Goal: Task Accomplishment & Management: Use online tool/utility

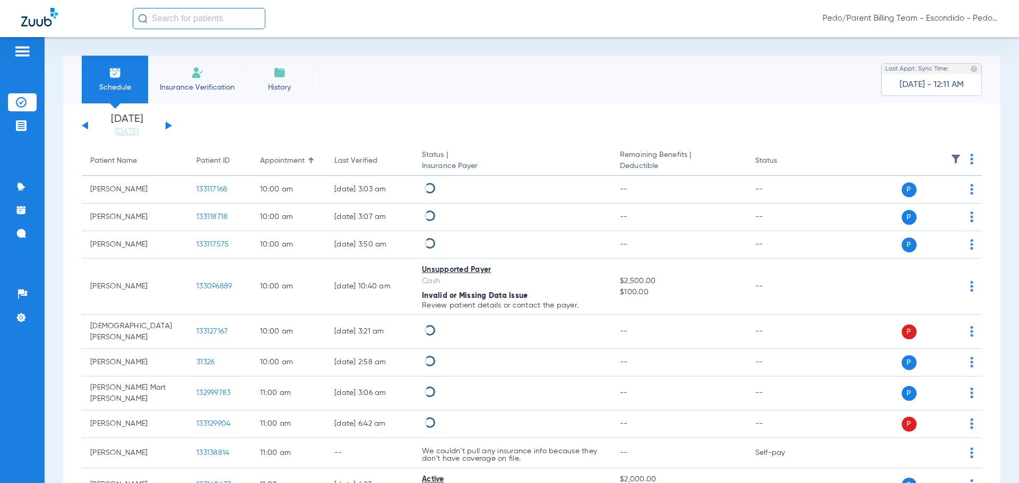
click at [199, 21] on input "text" at bounding box center [199, 18] width 133 height 21
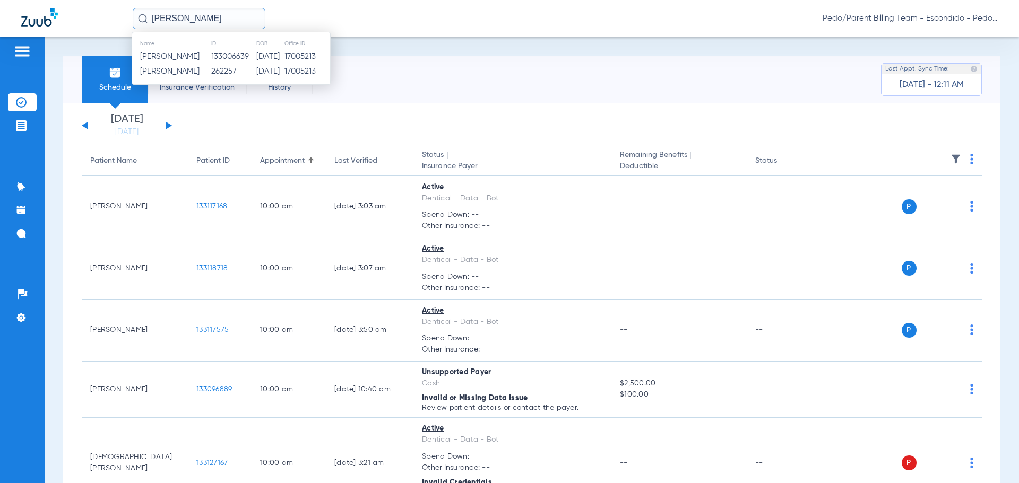
type input "[PERSON_NAME]"
click at [927, 20] on span "Pedo/Parent Billing Team - Escondido - Pedo | The Super Dentists" at bounding box center [909, 18] width 175 height 11
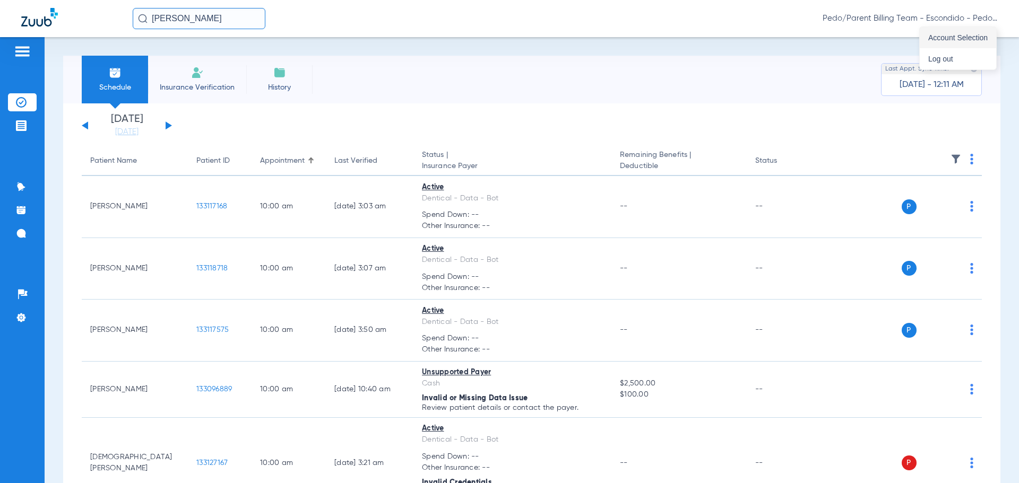
click at [958, 41] on span "Account Selection" at bounding box center [957, 37] width 59 height 7
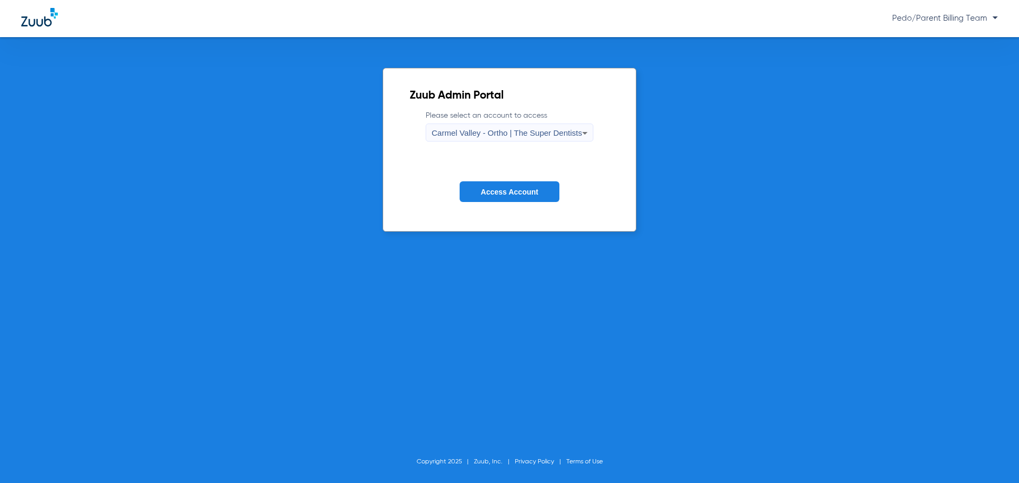
click at [506, 140] on div "Carmel Valley - Ortho | The Super Dentists" at bounding box center [506, 133] width 150 height 18
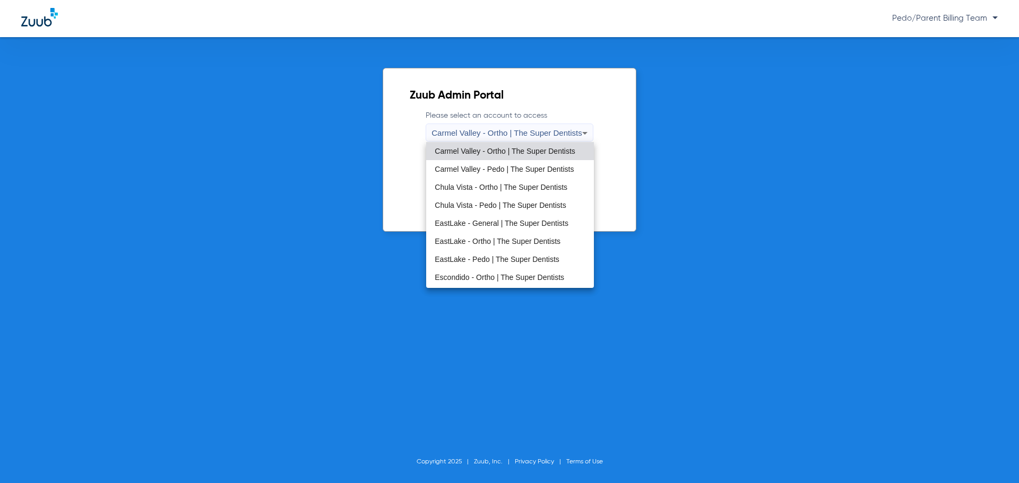
click at [506, 169] on span "Carmel Valley - Pedo | The Super Dentists" at bounding box center [504, 169] width 139 height 7
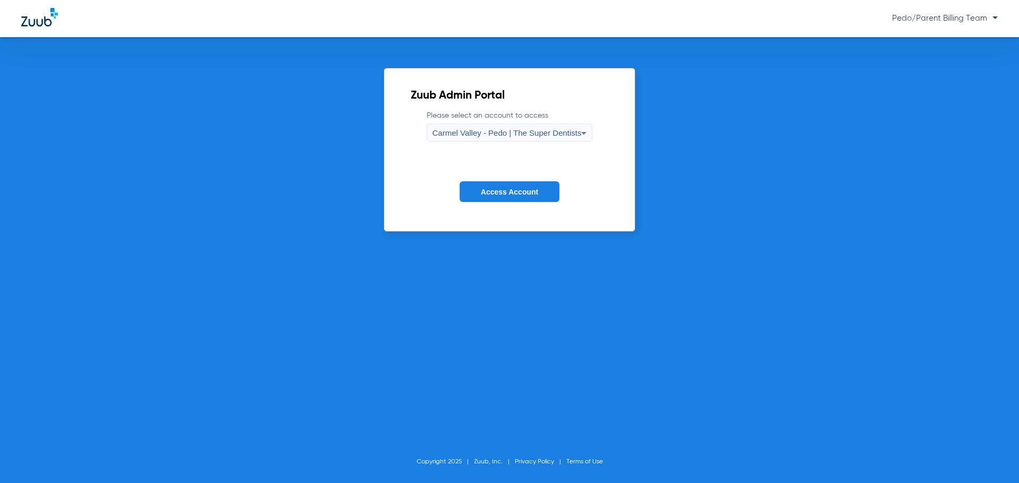
click at [534, 128] on span "Carmel Valley - Pedo | The Super Dentists" at bounding box center [506, 132] width 149 height 9
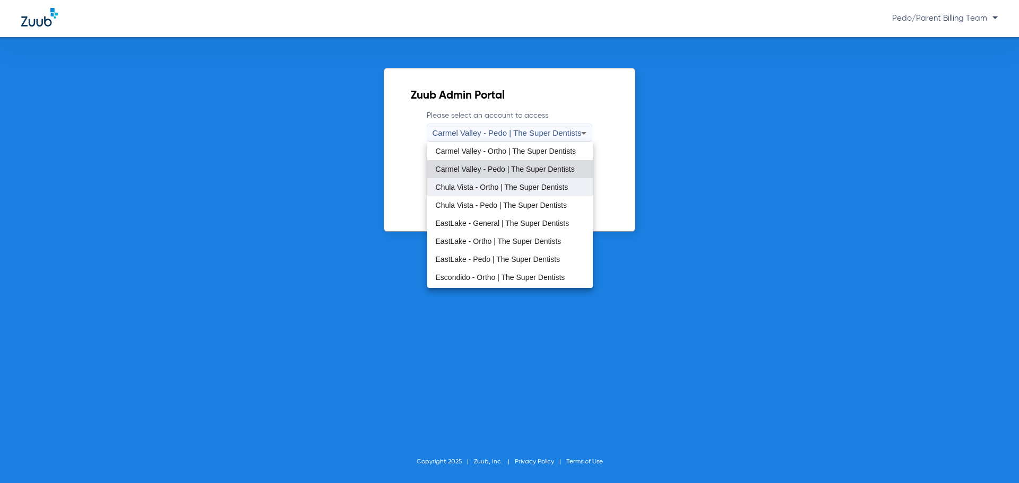
click at [491, 190] on span "Chula Vista - Ortho | The Super Dentists" at bounding box center [502, 187] width 133 height 7
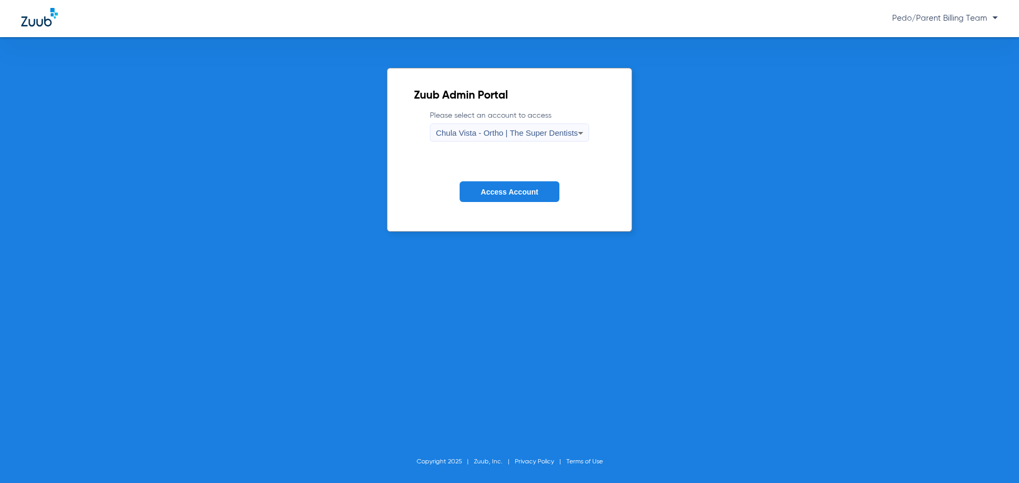
click at [491, 190] on span "Access Account" at bounding box center [509, 192] width 57 height 8
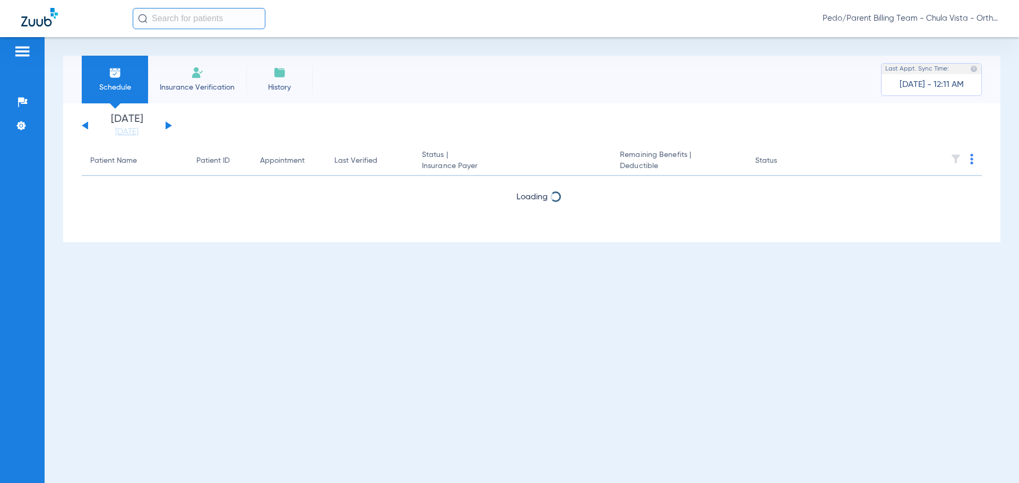
click at [508, 131] on app-single-date-navigator "[DATE] [DATE] [DATE] [DATE] [DATE] [DATE] [DATE] [DATE] [DATE] [DATE] [DATE] [D…" at bounding box center [532, 125] width 900 height 23
click at [934, 26] on div "Pedo/Parent Billing Team - Chula Vista - Ortho | The Super Dentists" at bounding box center [565, 18] width 865 height 21
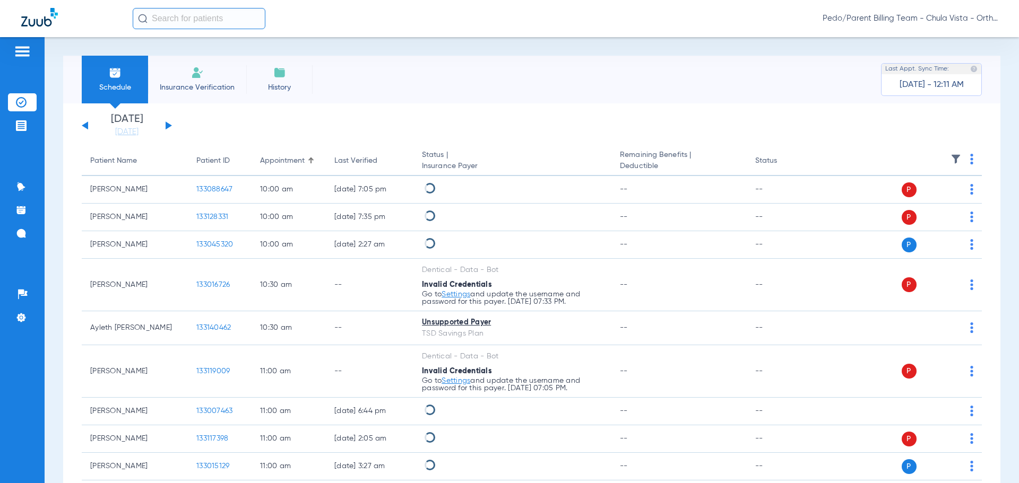
click at [934, 21] on span "Pedo/Parent Billing Team - Chula Vista - Ortho | The Super Dentists" at bounding box center [909, 18] width 175 height 11
click at [940, 38] on span "Account Selection" at bounding box center [957, 37] width 59 height 7
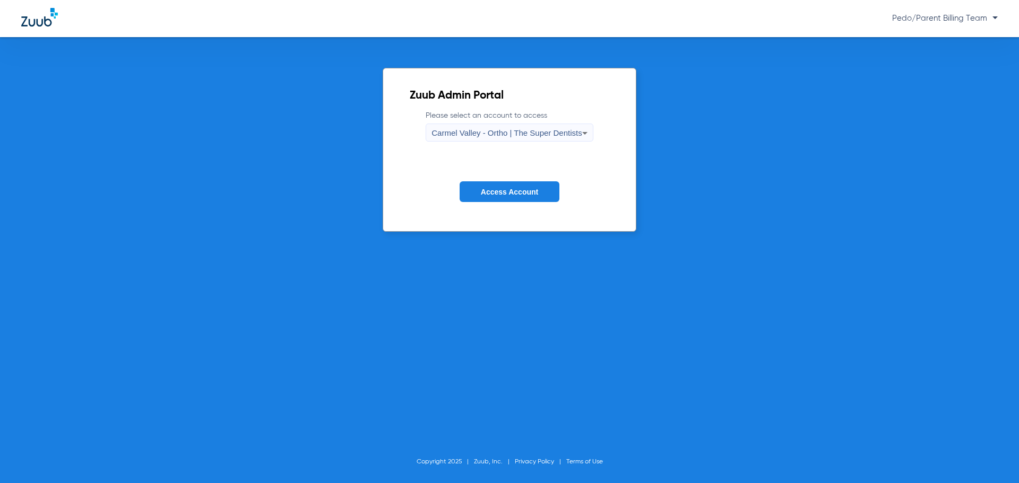
click at [497, 131] on span "Carmel Valley - Ortho | The Super Dentists" at bounding box center [506, 132] width 150 height 9
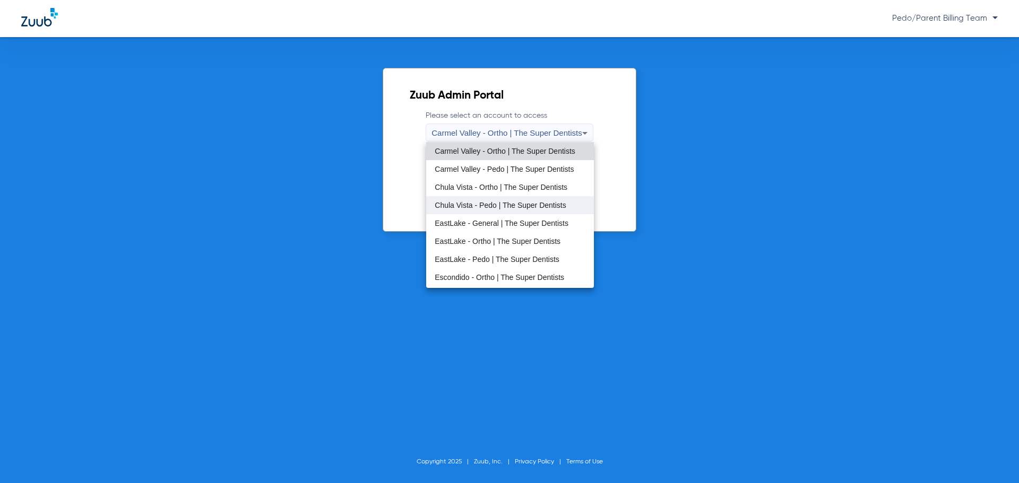
click at [506, 205] on span "Chula Vista - Pedo | The Super Dentists" at bounding box center [500, 205] width 131 height 7
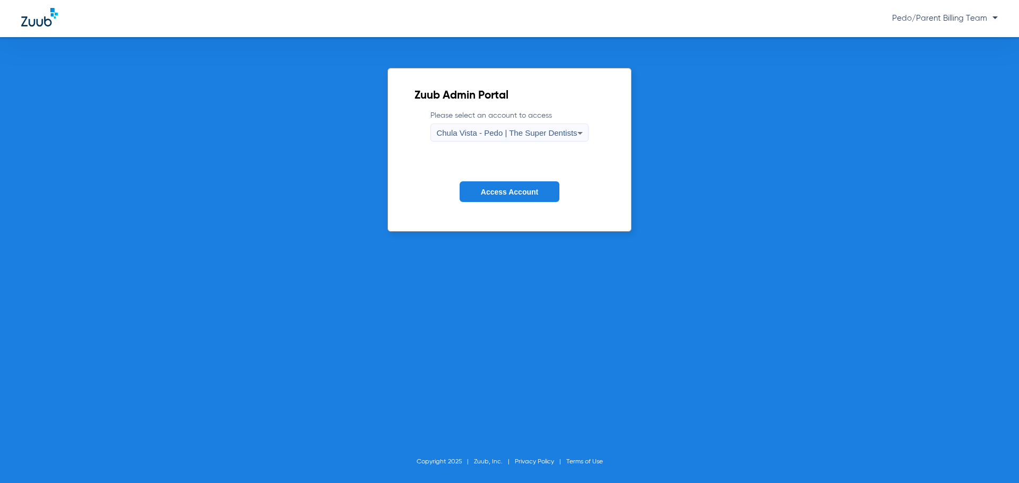
click at [526, 190] on span "Access Account" at bounding box center [509, 192] width 57 height 8
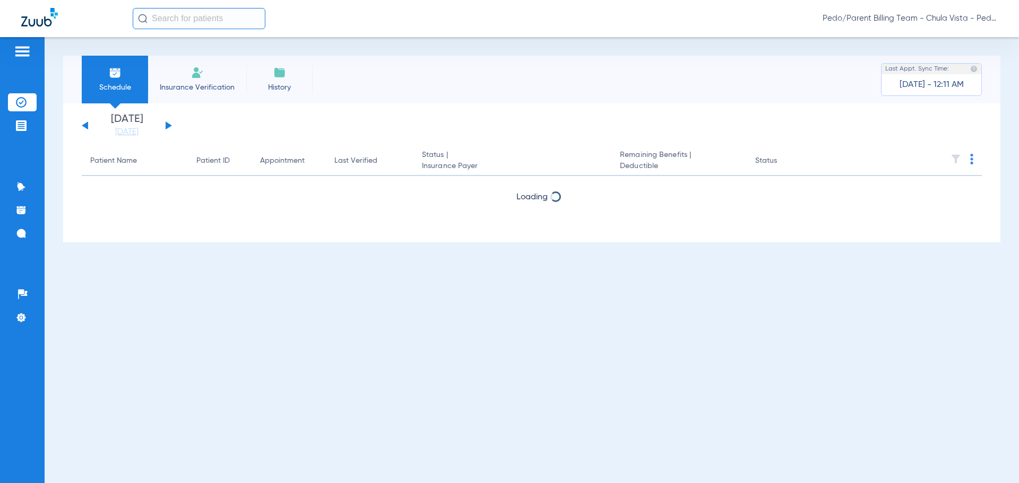
click at [202, 80] on li "Insurance Verification" at bounding box center [197, 80] width 98 height 48
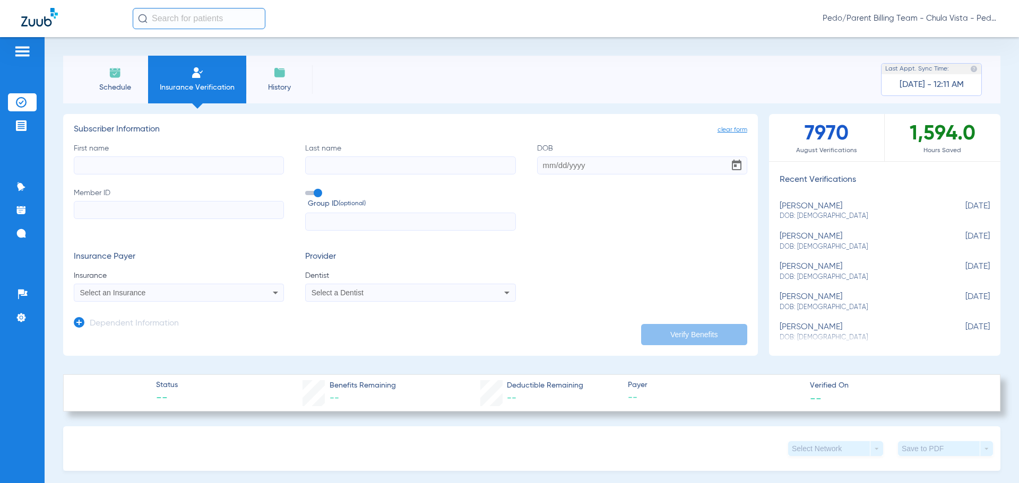
click at [175, 12] on input "text" at bounding box center [199, 18] width 133 height 21
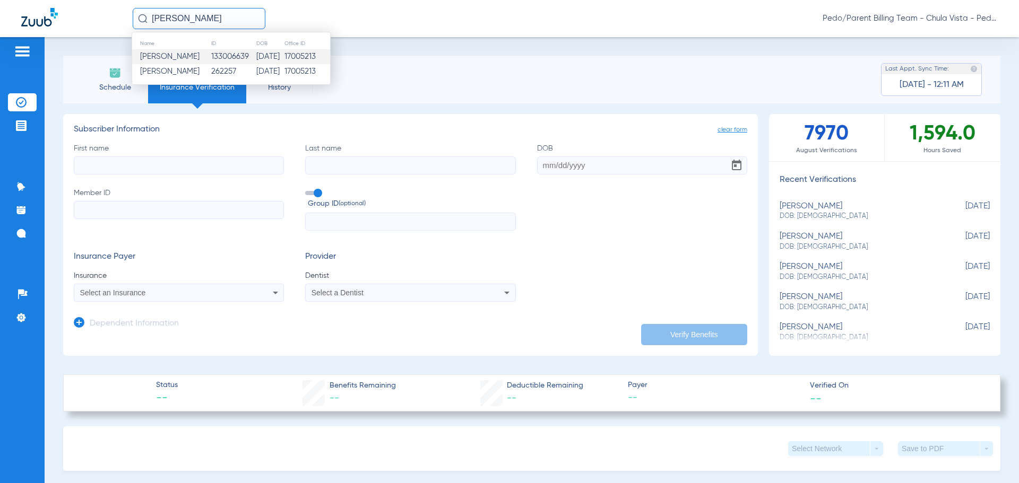
type input "[PERSON_NAME]"
click at [268, 55] on td "[DATE]" at bounding box center [270, 56] width 28 height 15
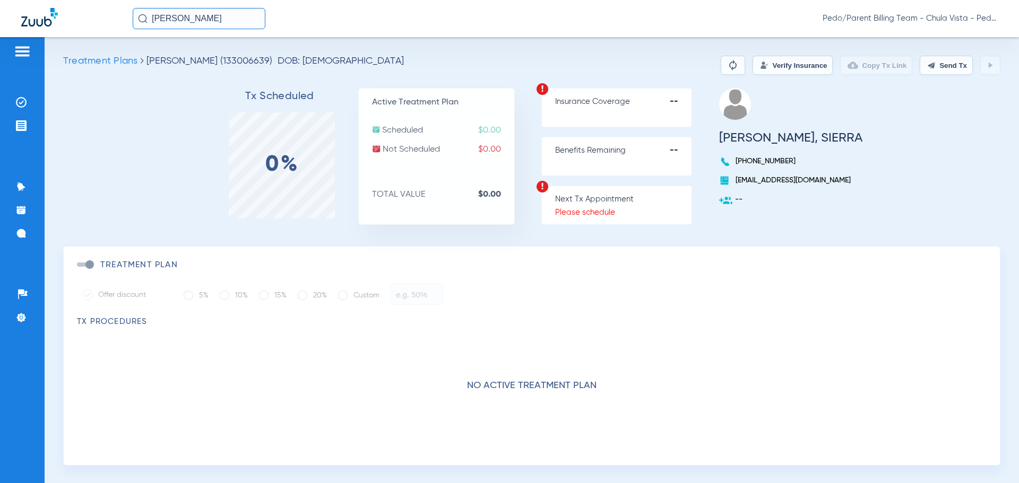
click at [764, 59] on button "Verify Insurance" at bounding box center [792, 65] width 80 height 19
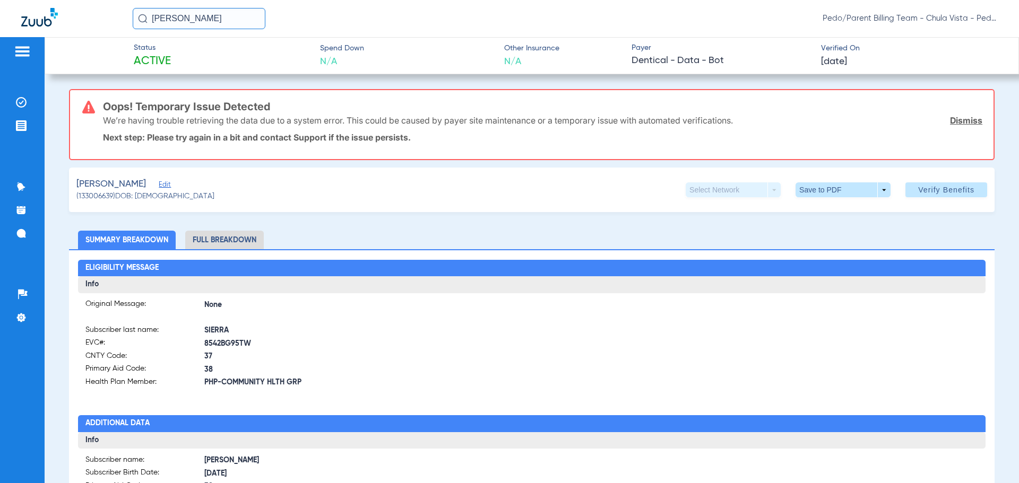
click at [218, 16] on input "[PERSON_NAME]" at bounding box center [199, 18] width 133 height 21
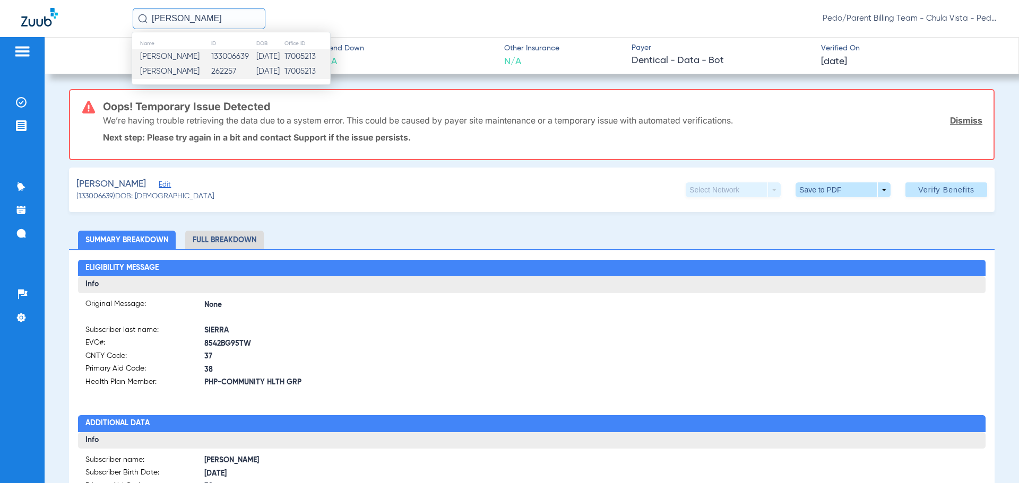
click at [220, 68] on td "262257" at bounding box center [233, 71] width 45 height 15
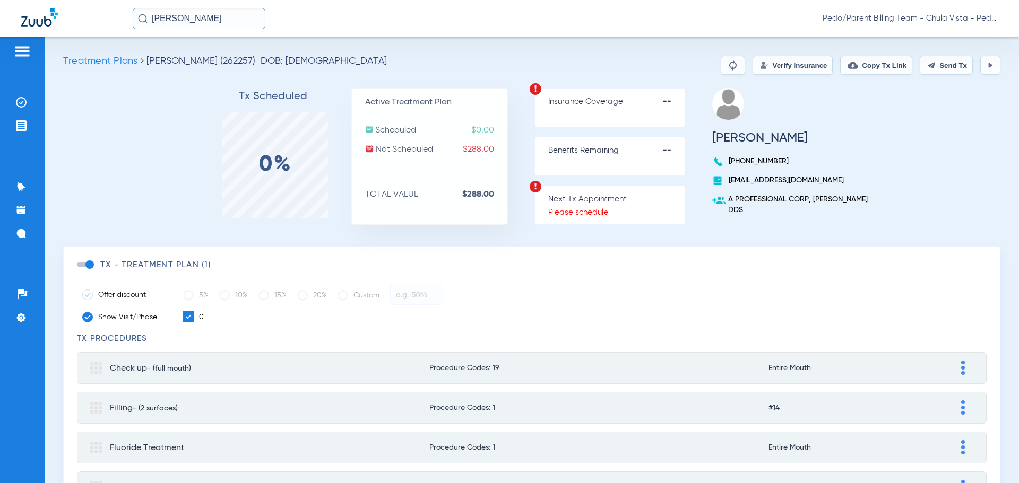
click at [752, 71] on button "Verify Insurance" at bounding box center [792, 65] width 80 height 19
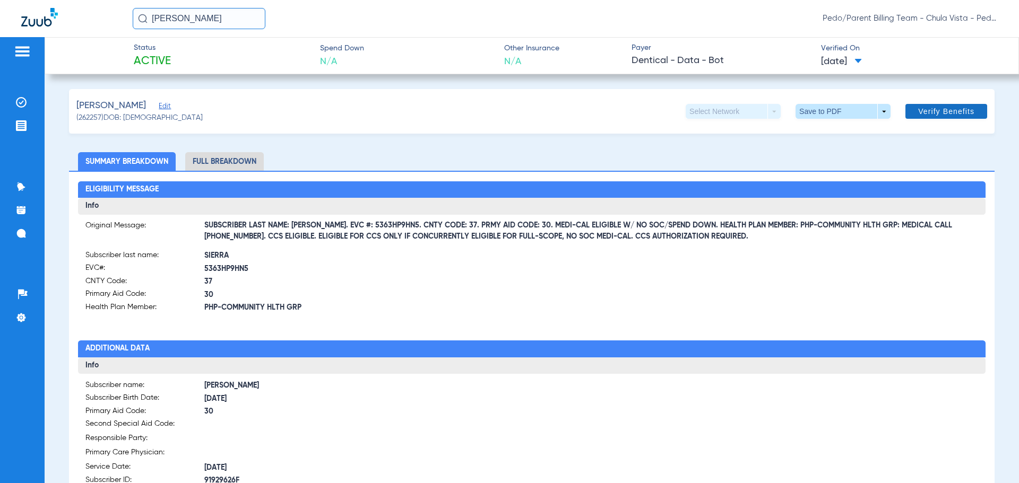
click at [957, 112] on span "Verify Benefits" at bounding box center [946, 111] width 56 height 8
